Goal: Find specific page/section: Find specific page/section

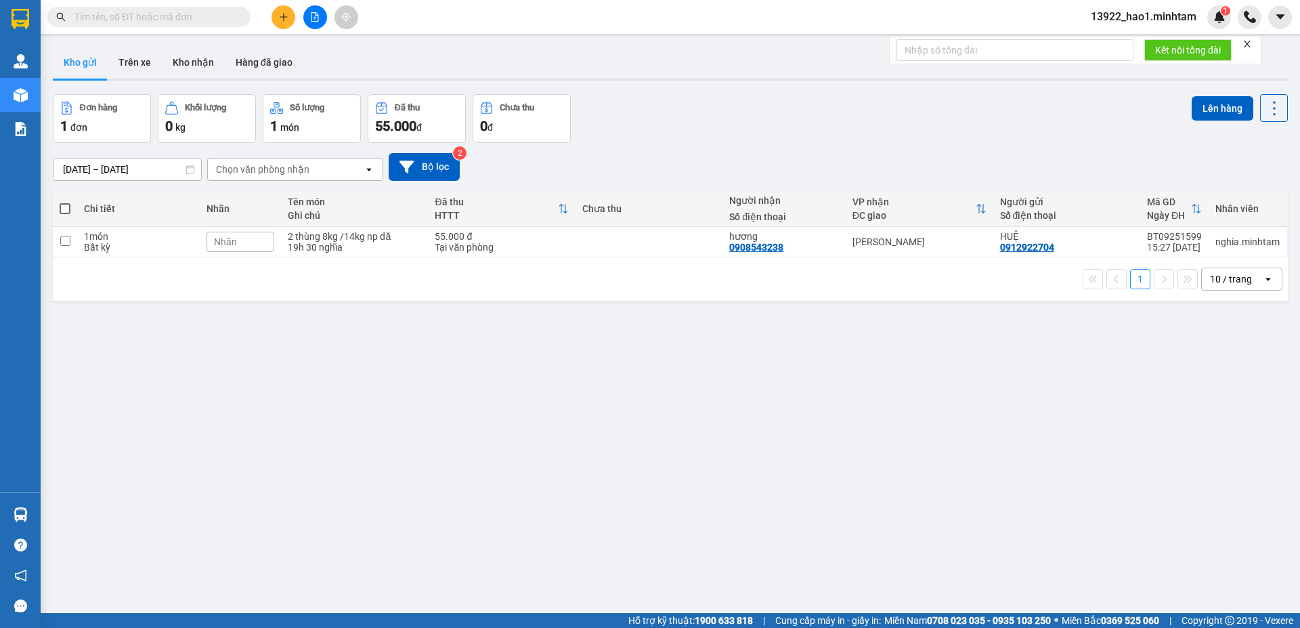
click at [682, 389] on div "ver 1.8.143 Kho gửi Trên xe Kho nhận Hàng đã giao Đơn hàng 1 đơn Khối lượng 0 k…" at bounding box center [670, 355] width 1246 height 628
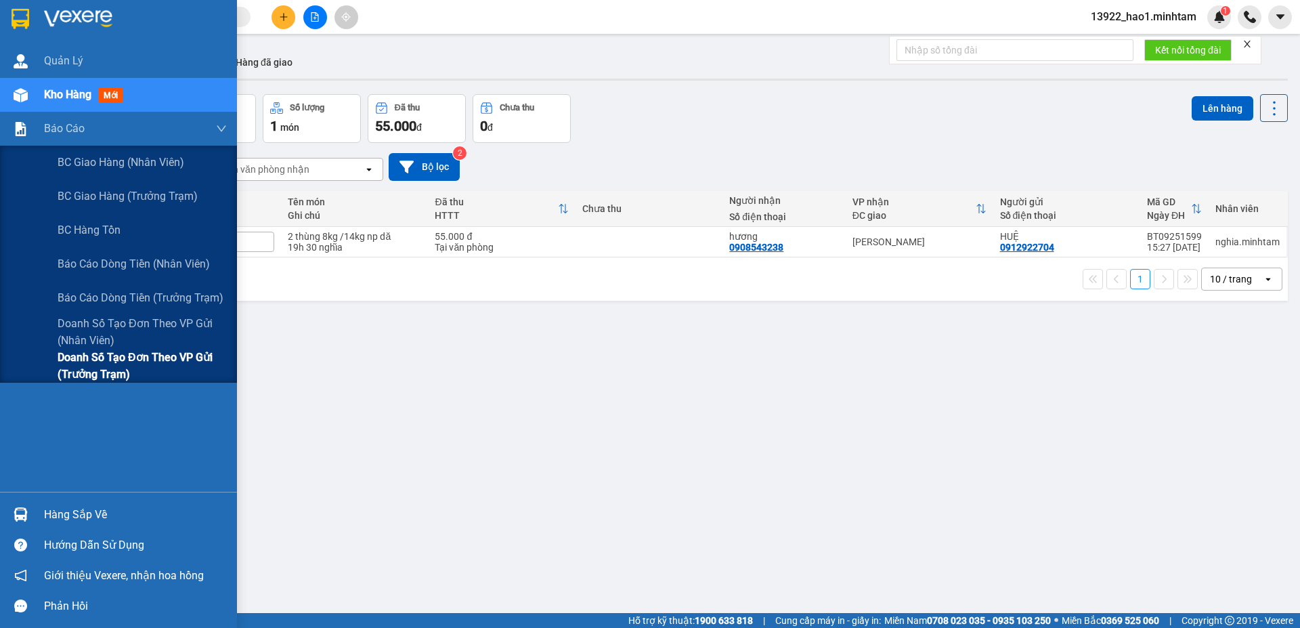
click at [104, 362] on span "Doanh số tạo đơn theo VP gửi (trưởng trạm)" at bounding box center [142, 366] width 169 height 34
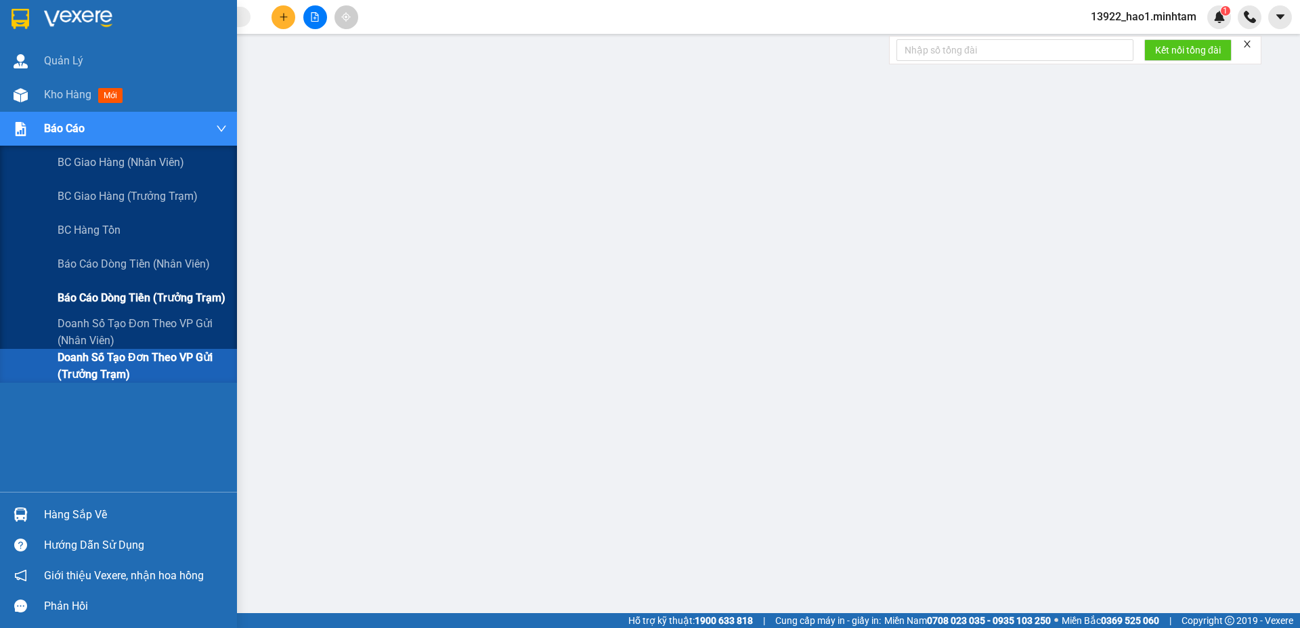
click at [167, 295] on span "Báo cáo dòng tiền (trưởng trạm)" at bounding box center [142, 297] width 168 height 17
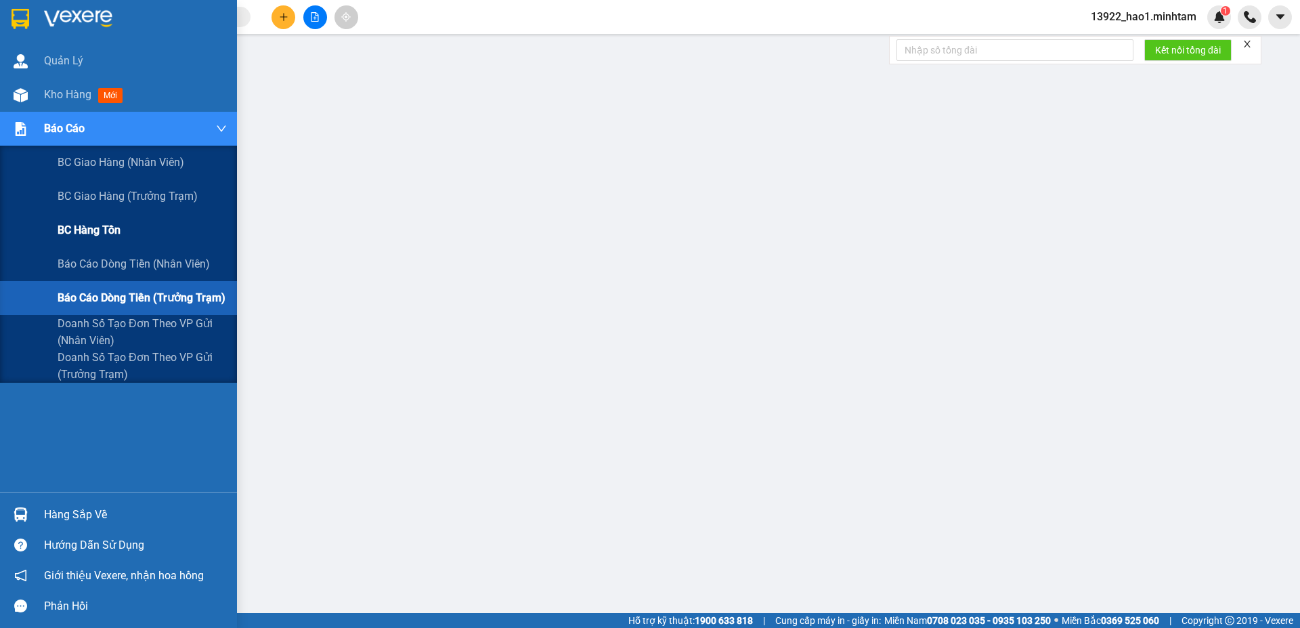
click at [87, 228] on span "BC hàng tồn" at bounding box center [89, 229] width 63 height 17
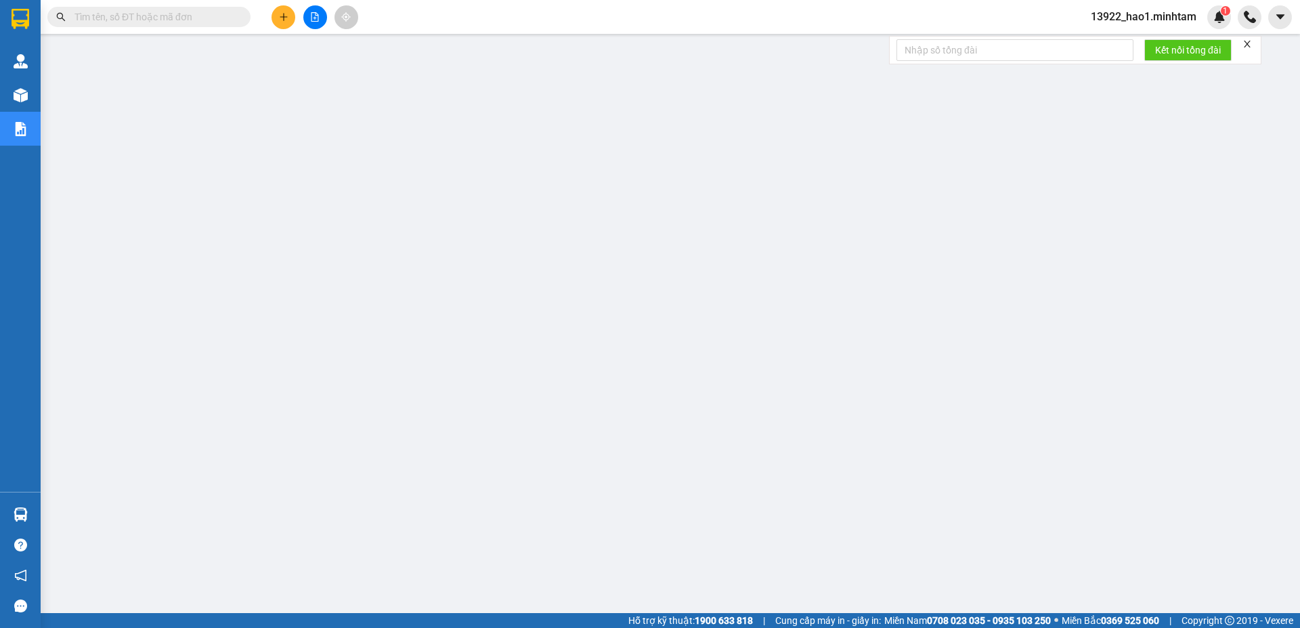
click at [1249, 46] on icon "close" at bounding box center [1247, 43] width 9 height 9
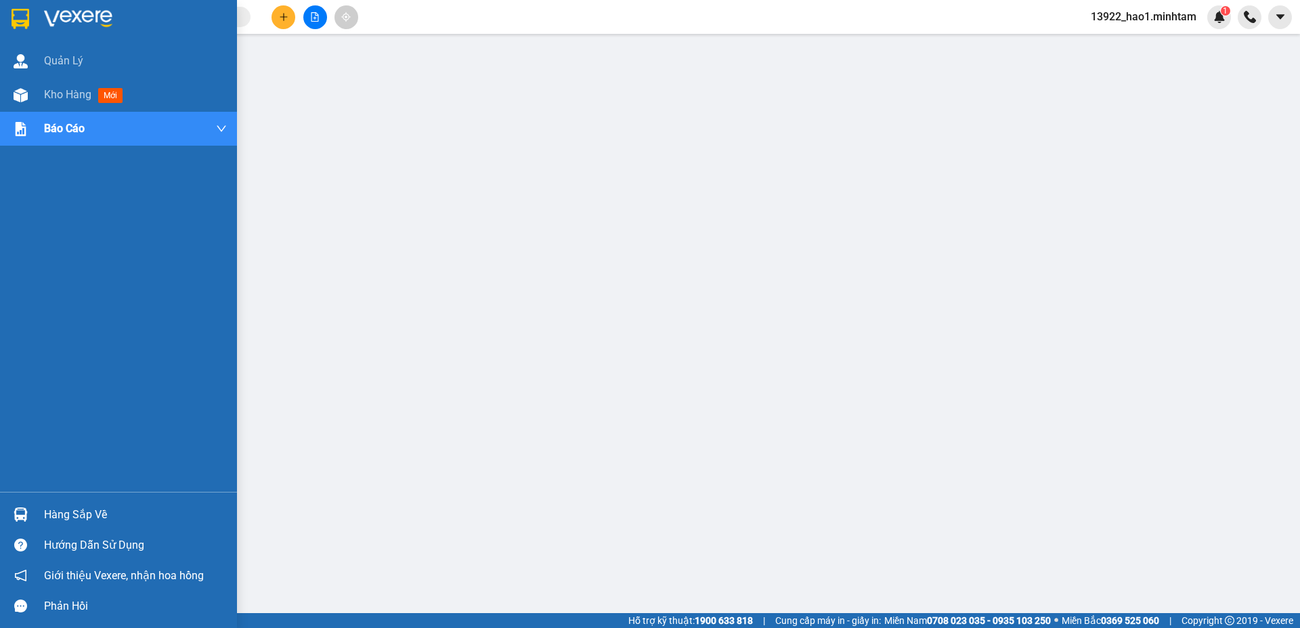
click at [26, 16] on img at bounding box center [21, 19] width 18 height 20
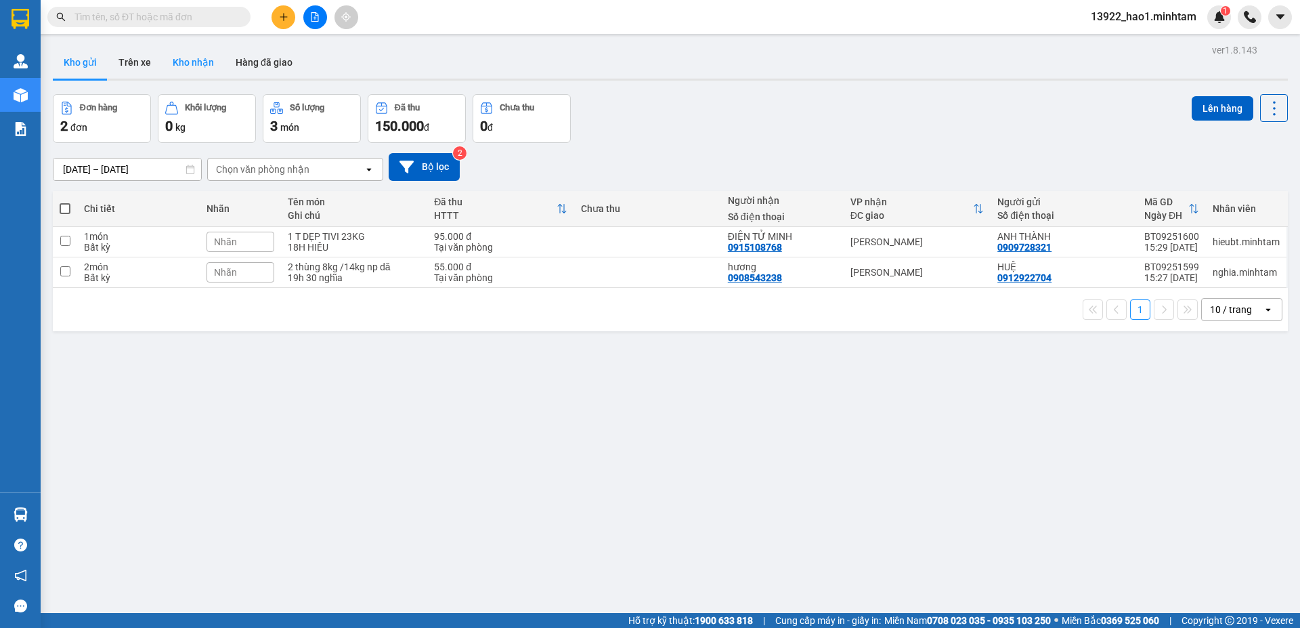
click at [204, 63] on button "Kho nhận" at bounding box center [193, 62] width 63 height 33
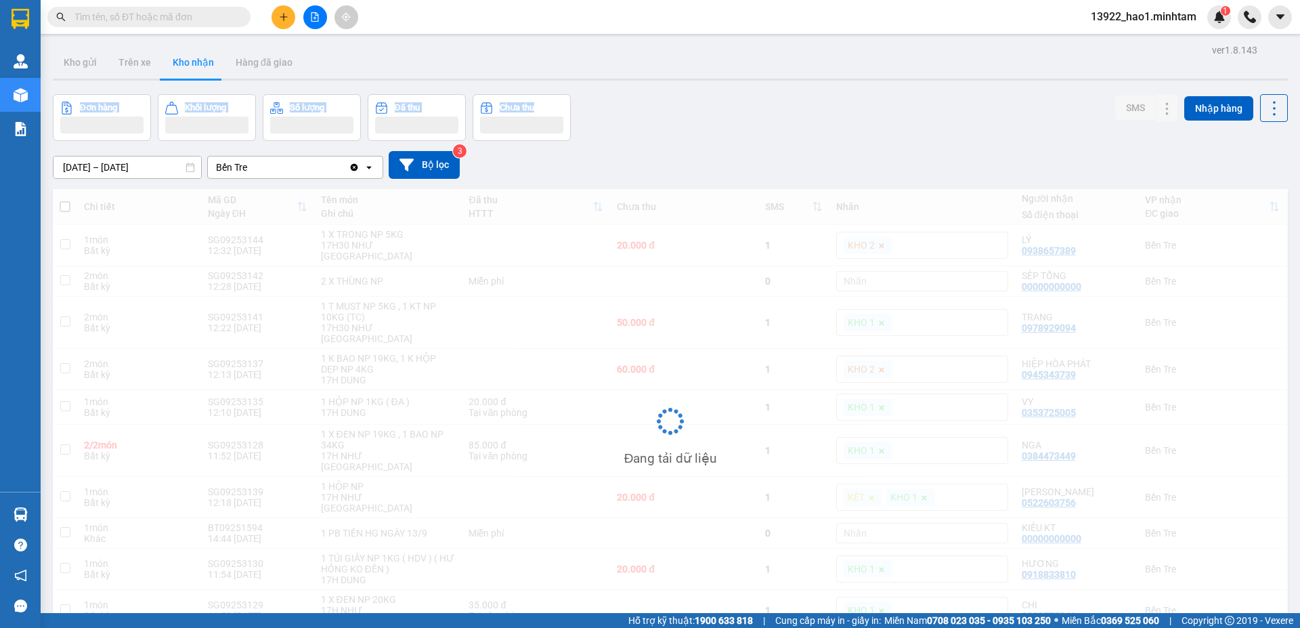
click at [798, 82] on div "ver 1.8.143 Kho gửi Trên xe Kho nhận Hàng đã giao Đơn hàng Khối lượng Số lượng …" at bounding box center [670, 360] width 1246 height 639
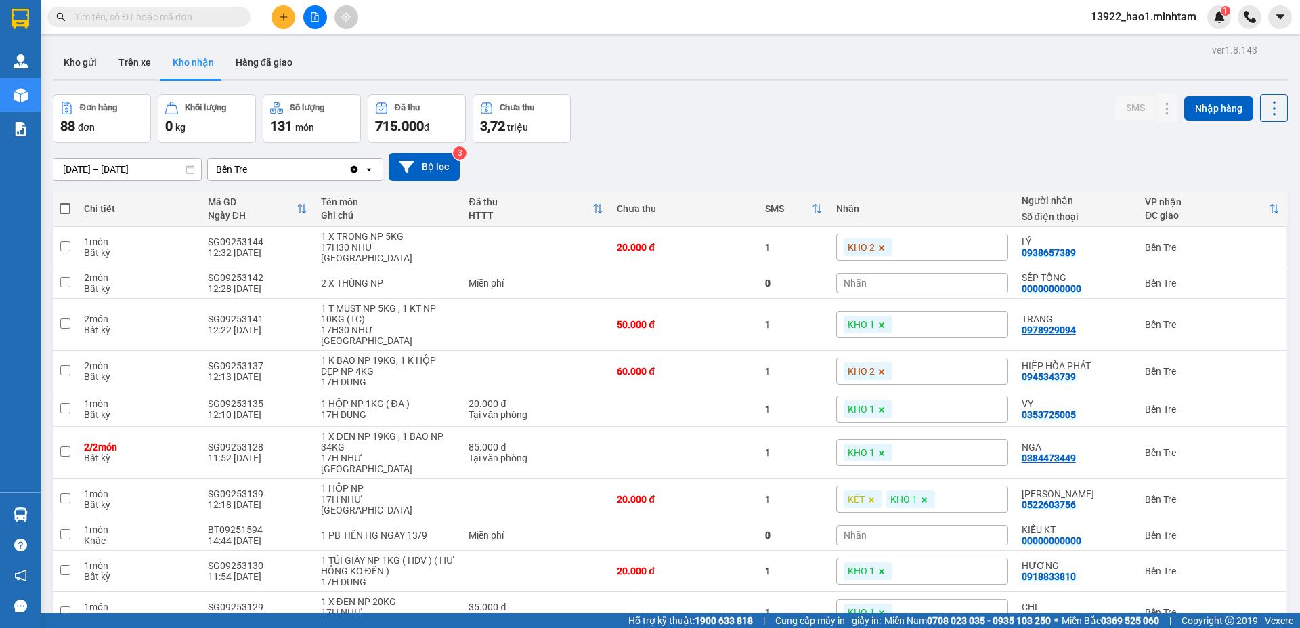
click at [907, 154] on div "11/09/2025 – 13/09/2025 Press the down arrow key to interact with the calendar …" at bounding box center [670, 167] width 1235 height 28
click at [97, 175] on div "ver 1.8.143 Kho gửi Trên xe Kho nhận Hàng đã giao Đơn hàng 88 đơn Khối lượng 0 …" at bounding box center [670, 361] width 1246 height 641
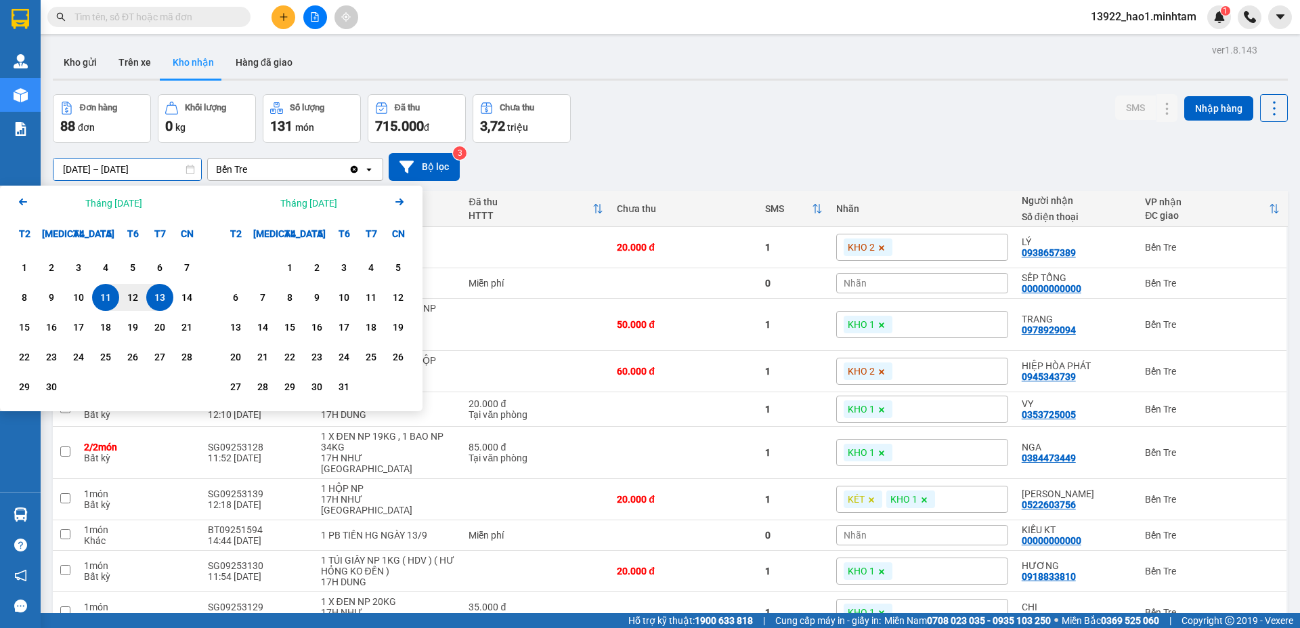
click at [26, 200] on icon "Arrow Left" at bounding box center [23, 202] width 16 height 16
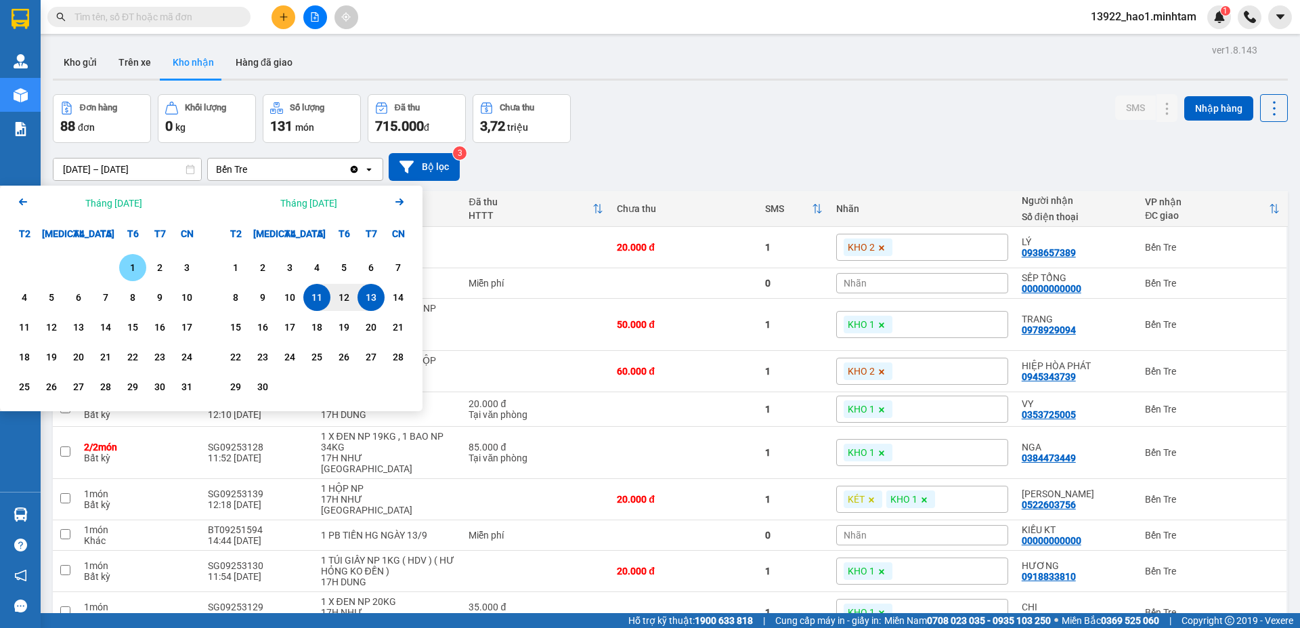
click at [26, 200] on icon "Arrow Left" at bounding box center [23, 202] width 16 height 16
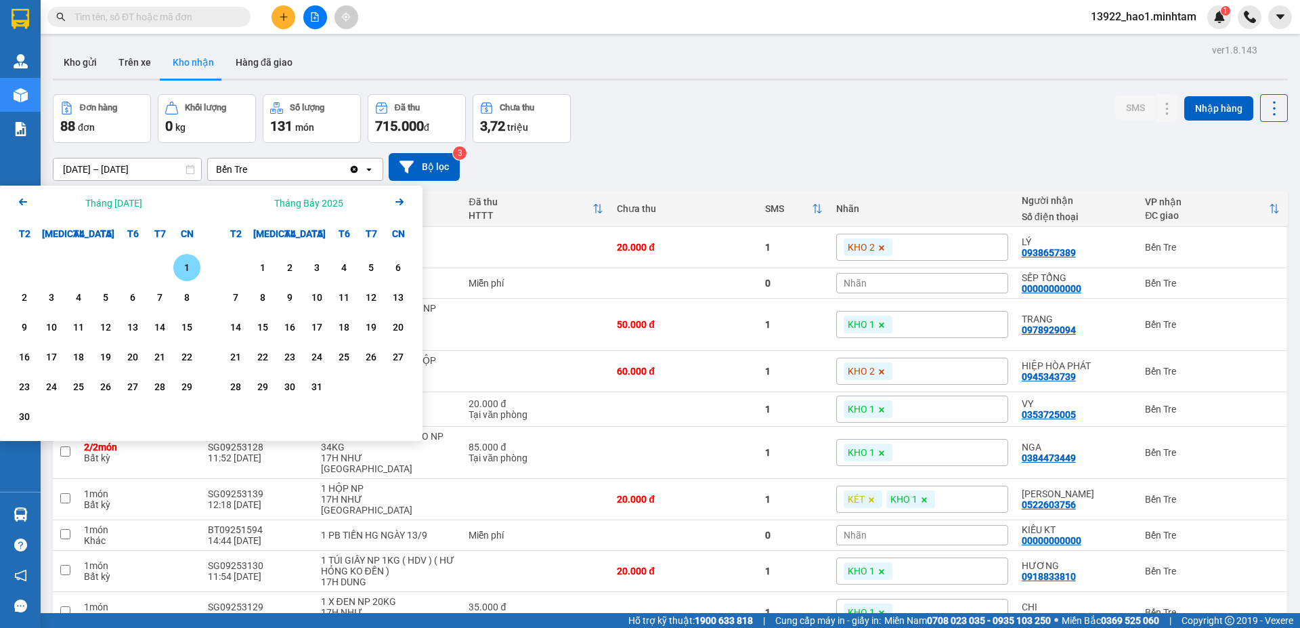
click at [184, 269] on div "1" at bounding box center [186, 267] width 19 height 16
click at [399, 202] on icon "Next month." at bounding box center [399, 201] width 8 height 7
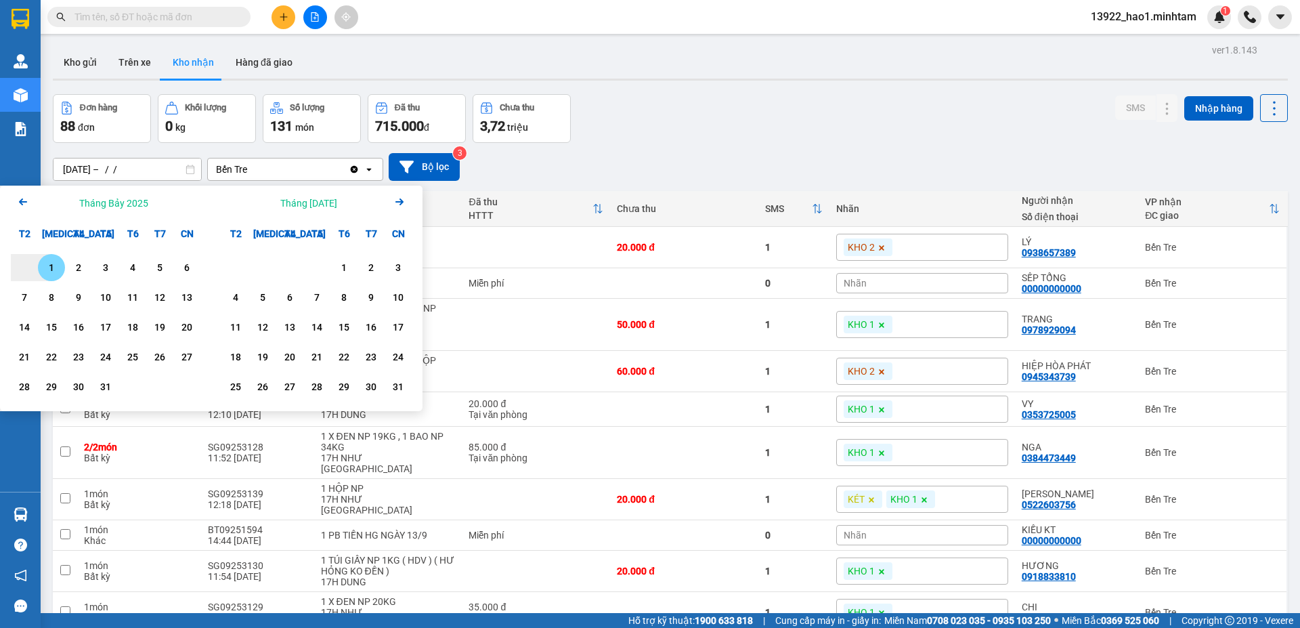
click at [399, 202] on icon "Next month." at bounding box center [399, 201] width 8 height 7
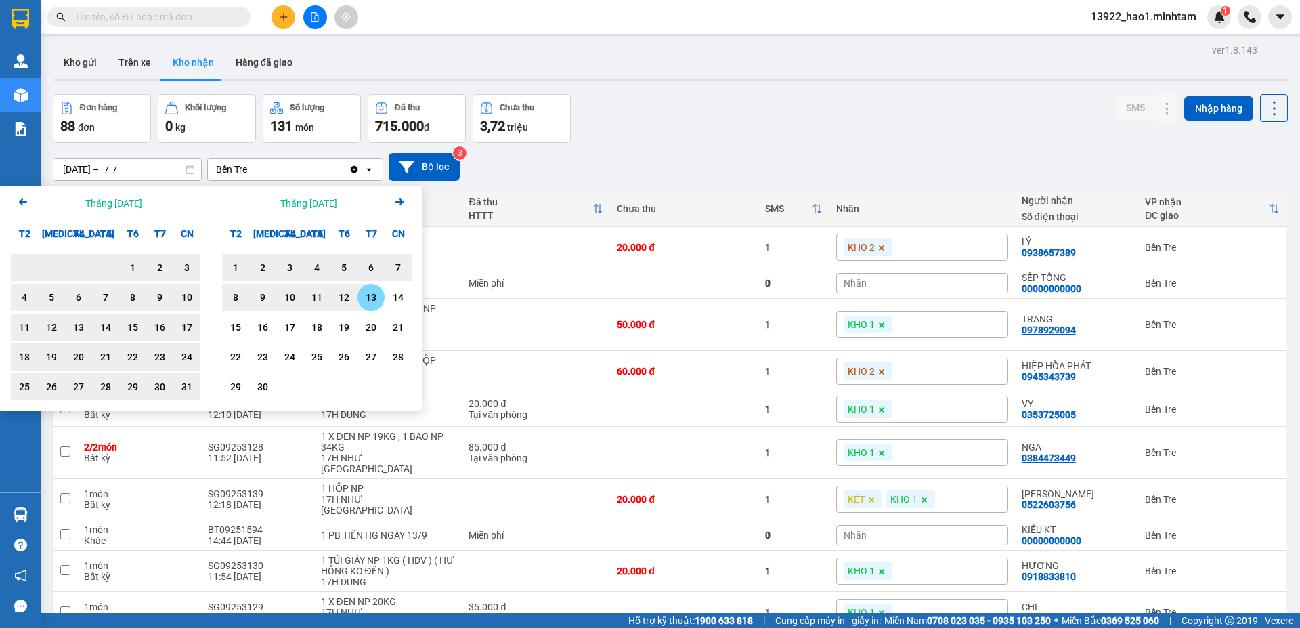
click at [369, 305] on div "13" at bounding box center [371, 297] width 19 height 16
type input "01/06/2025 – 13/09/2025"
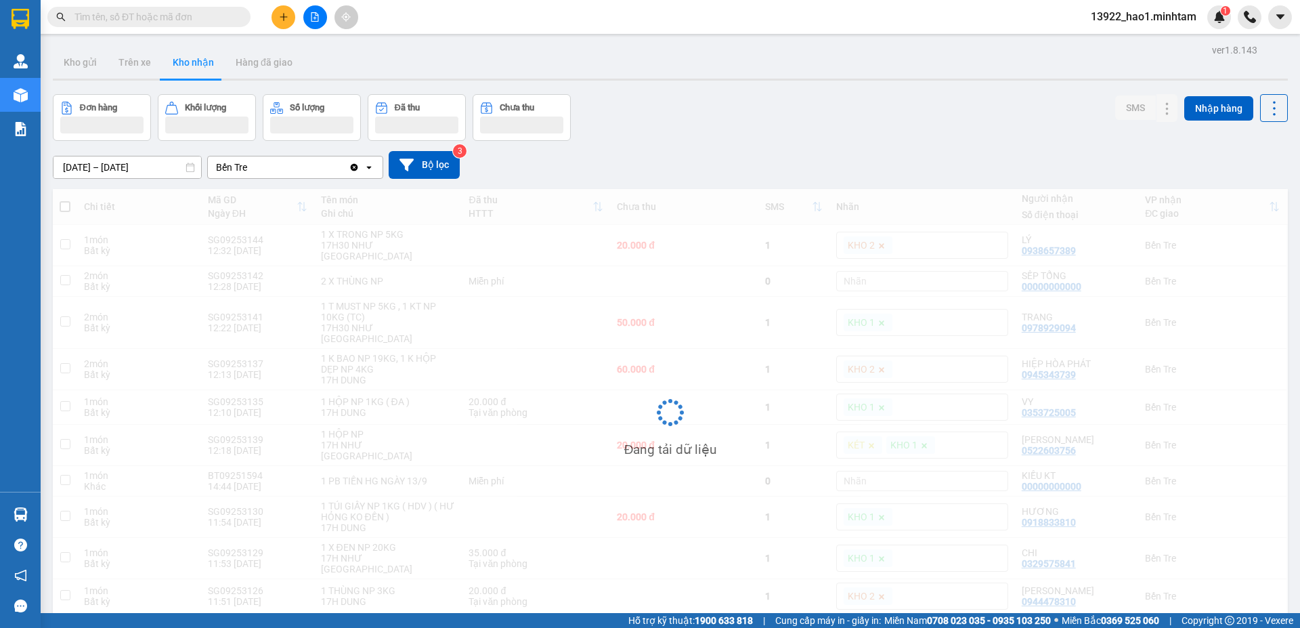
click at [755, 148] on div "01/06/2025 – 13/09/2025 Press the down arrow key to interact with the calendar …" at bounding box center [670, 165] width 1235 height 48
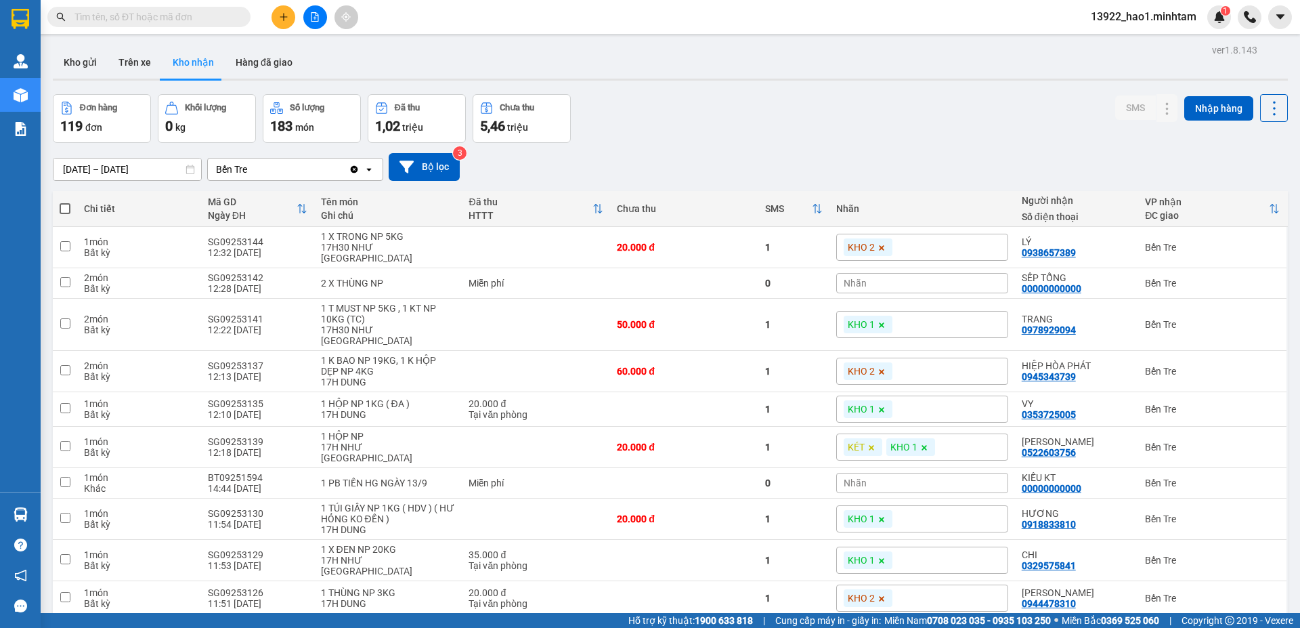
scroll to position [62, 0]
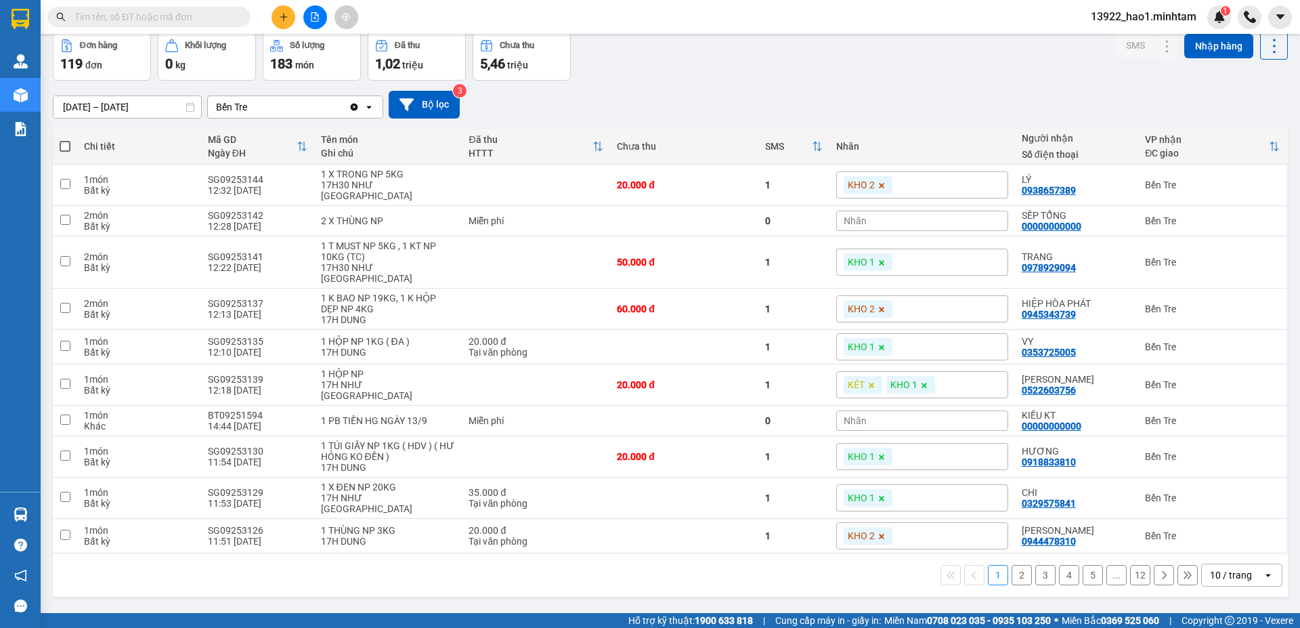
click at [1016, 565] on button "2" at bounding box center [1022, 575] width 20 height 20
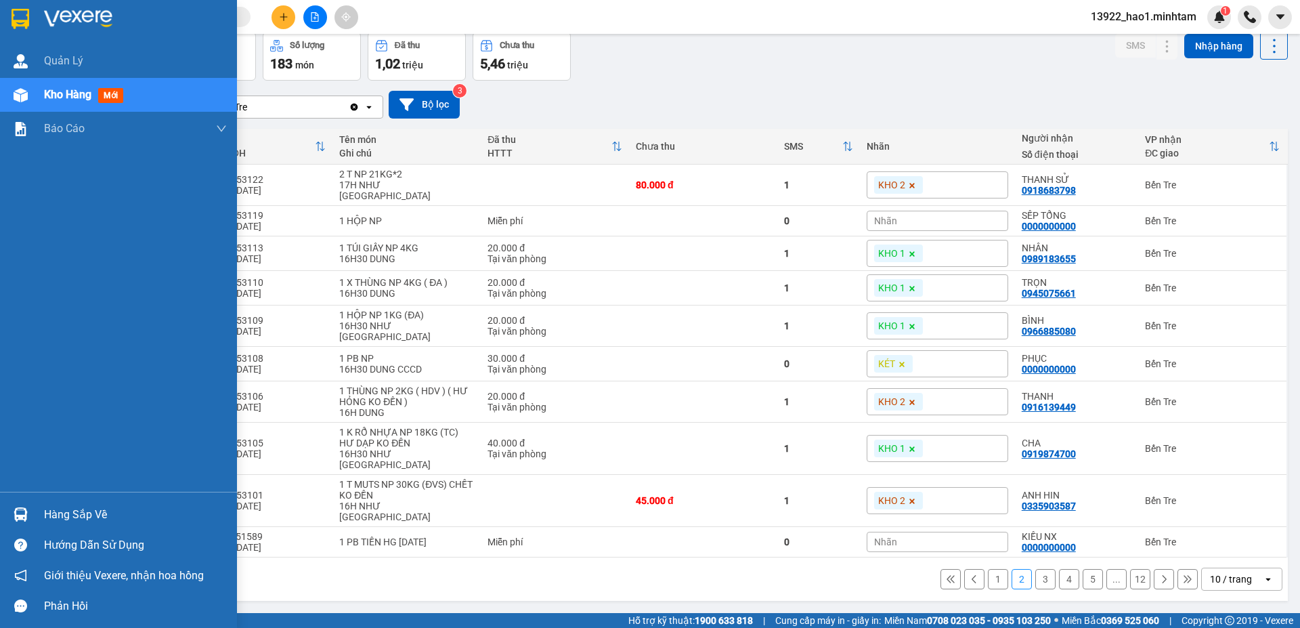
click at [31, 19] on div at bounding box center [21, 19] width 24 height 24
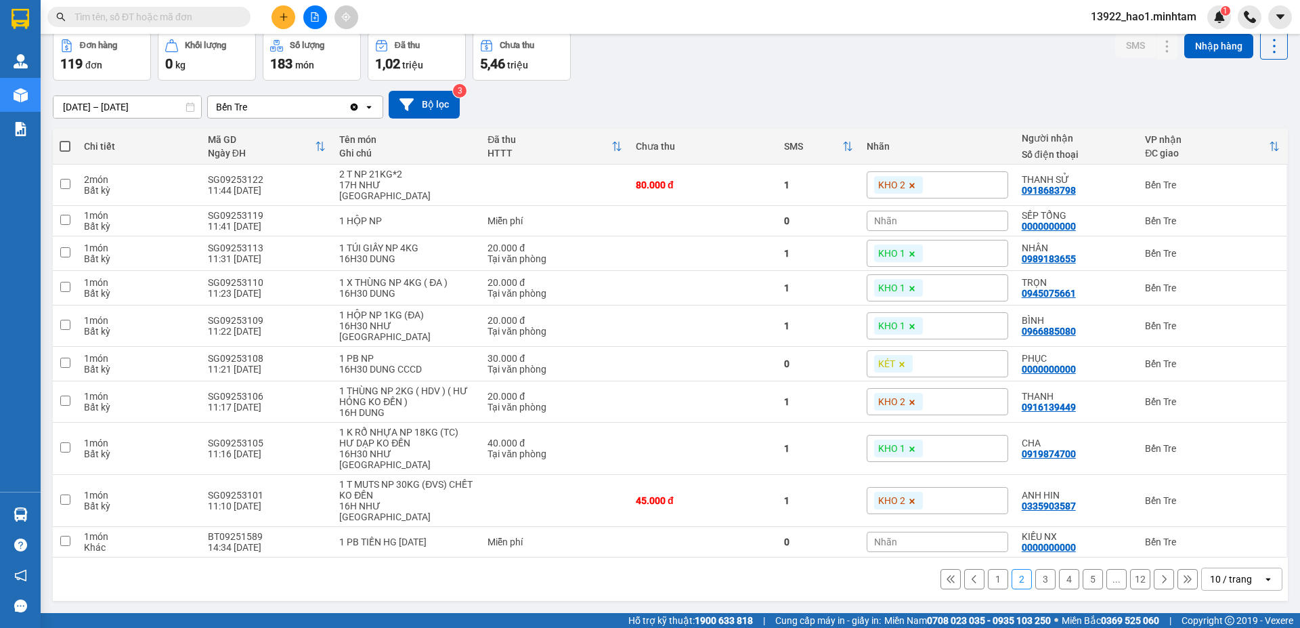
click at [1016, 47] on div "Đơn hàng 119 đơn Khối lượng 0 kg Số lượng 183 món Đã thu 1,02 triệu Chưa thu 5,…" at bounding box center [670, 56] width 1235 height 49
